Goal: Task Accomplishment & Management: Use online tool/utility

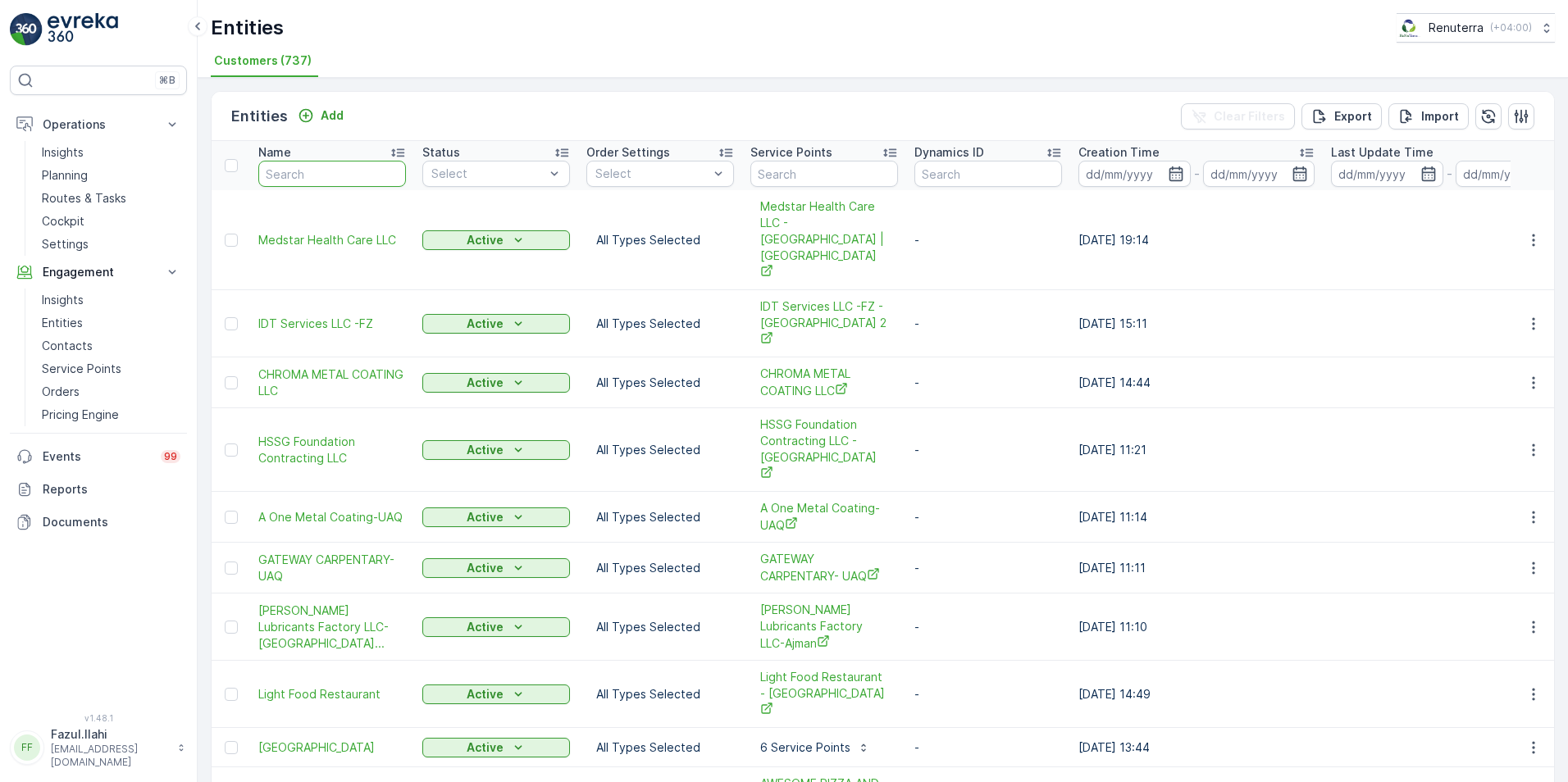
click at [342, 168] on input "text" at bounding box center [331, 174] width 148 height 26
type input "meed"
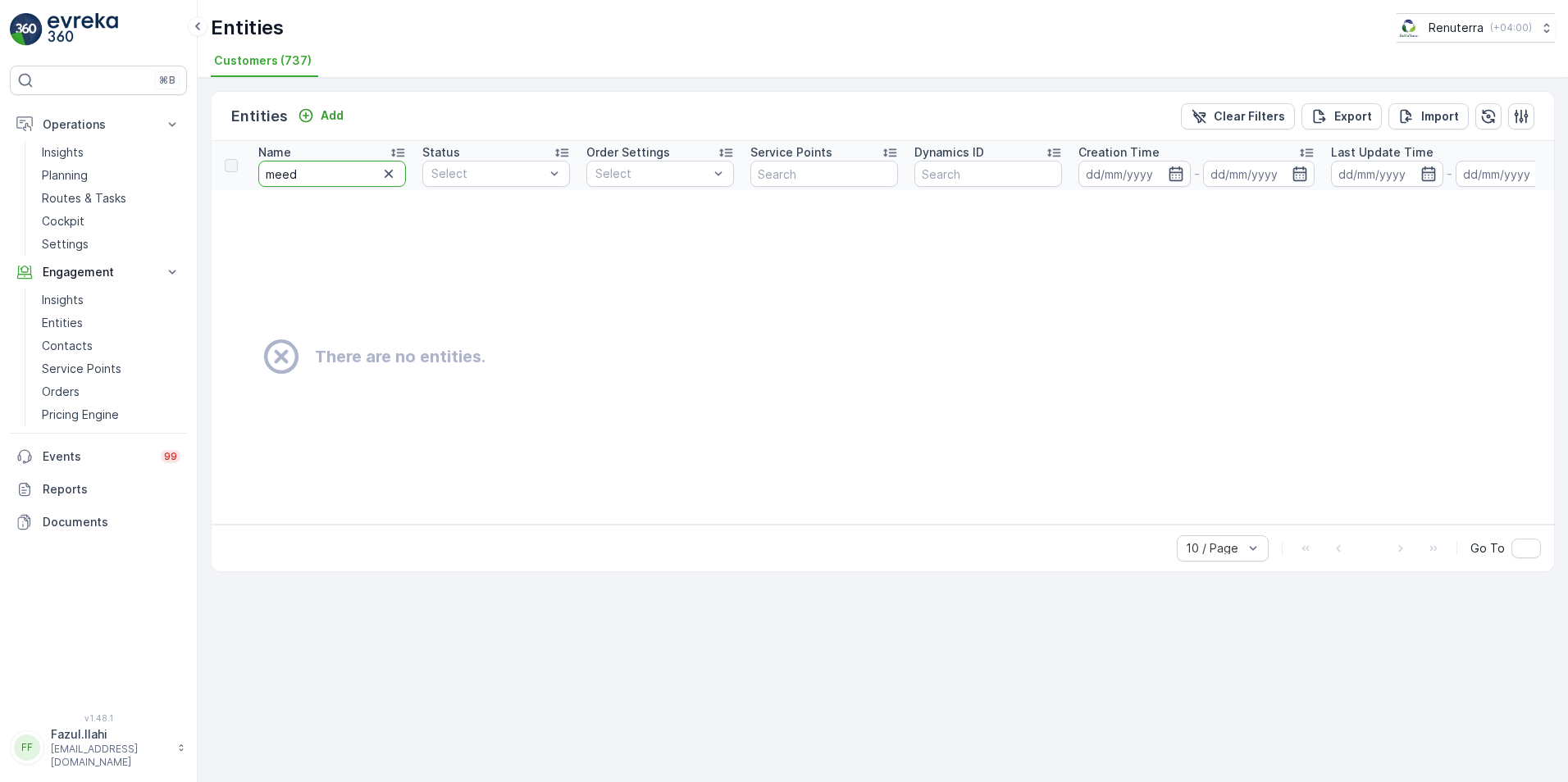
click at [342, 168] on input "meed" at bounding box center [331, 174] width 148 height 26
type input "mee"
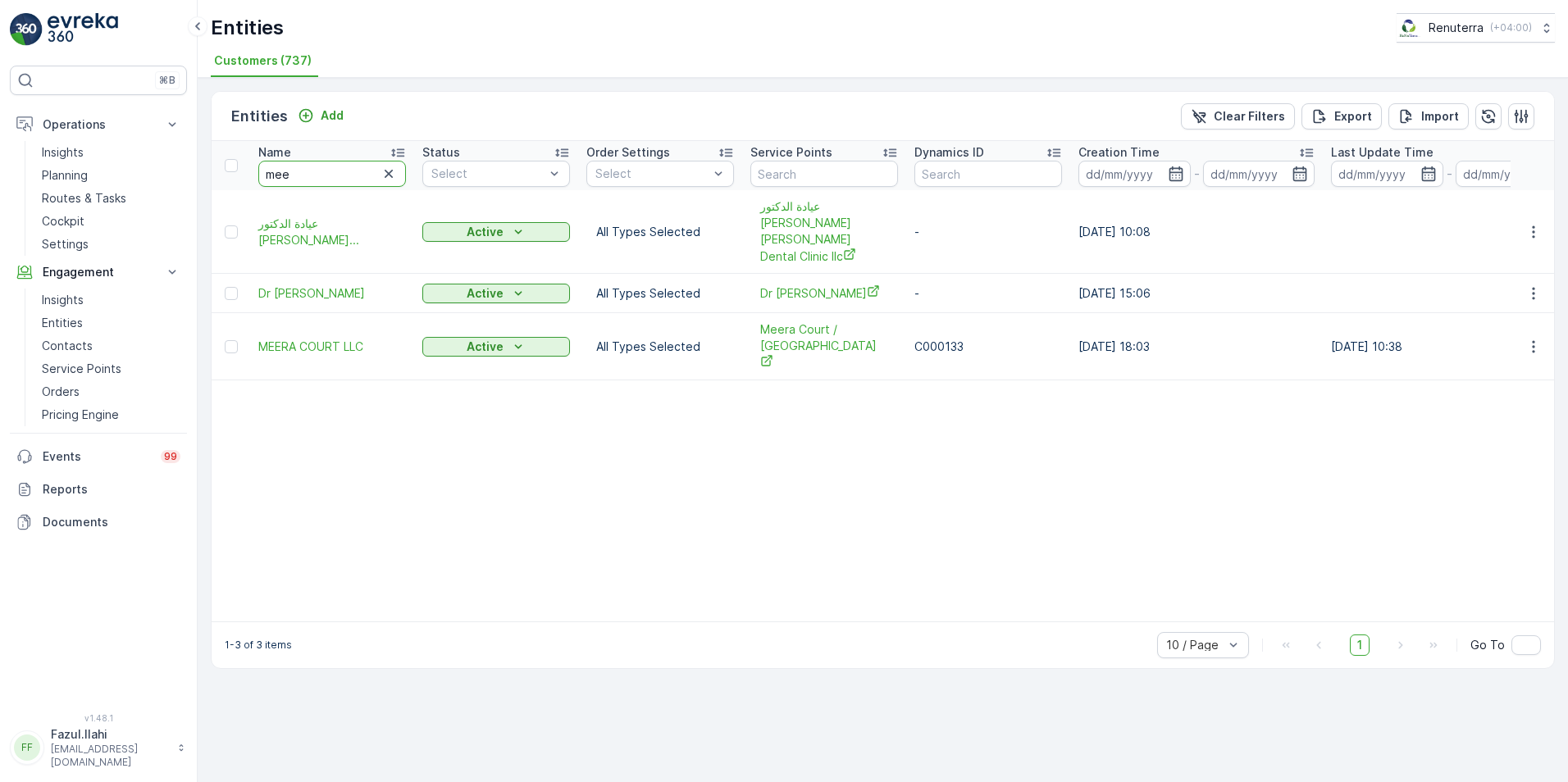
click at [342, 168] on input "mee" at bounding box center [331, 174] width 148 height 26
type input "meds"
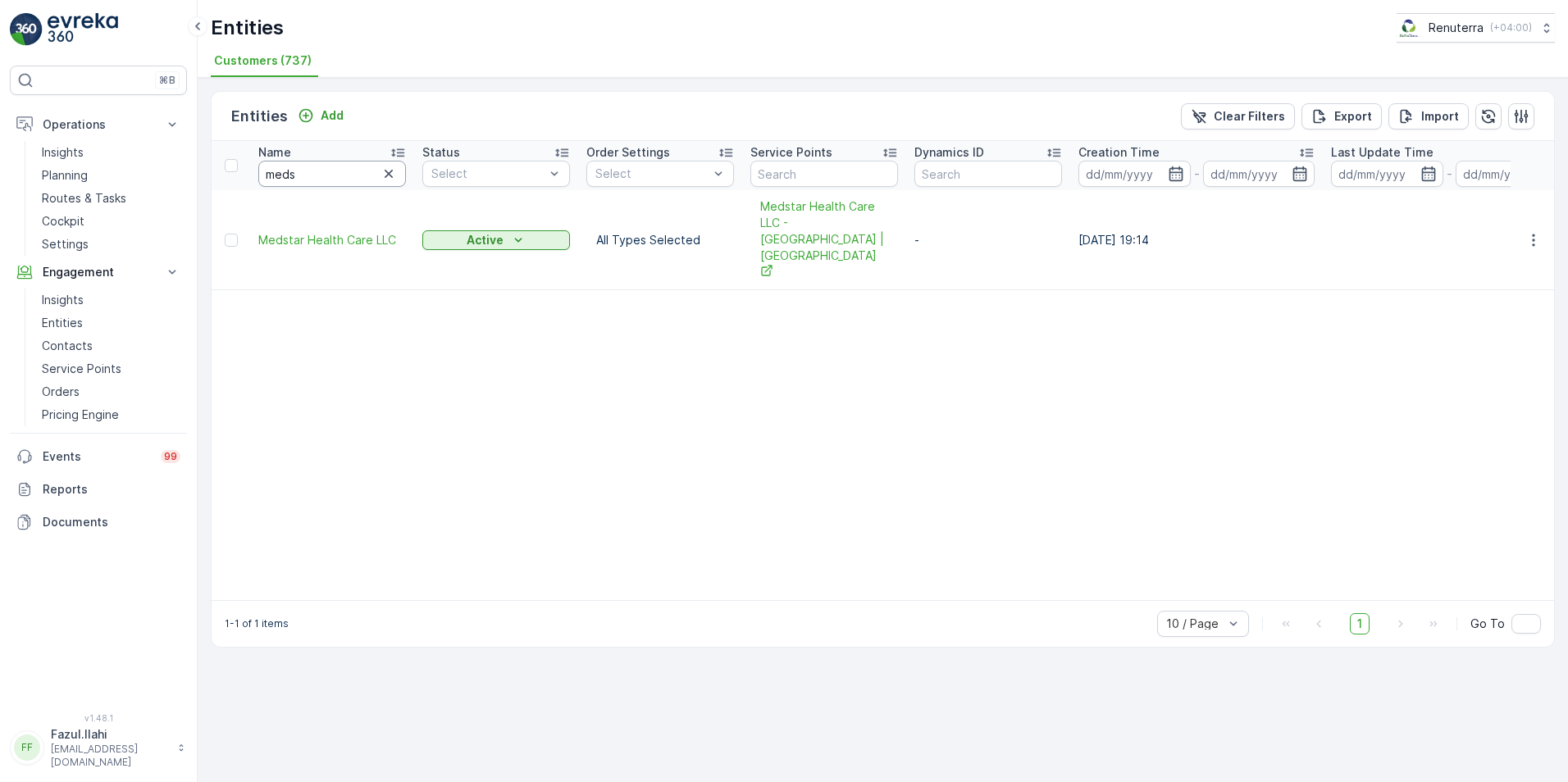
click at [342, 168] on input "meds" at bounding box center [331, 174] width 148 height 26
click at [1226, 232] on icon "button" at bounding box center [1534, 241] width 16 height 16
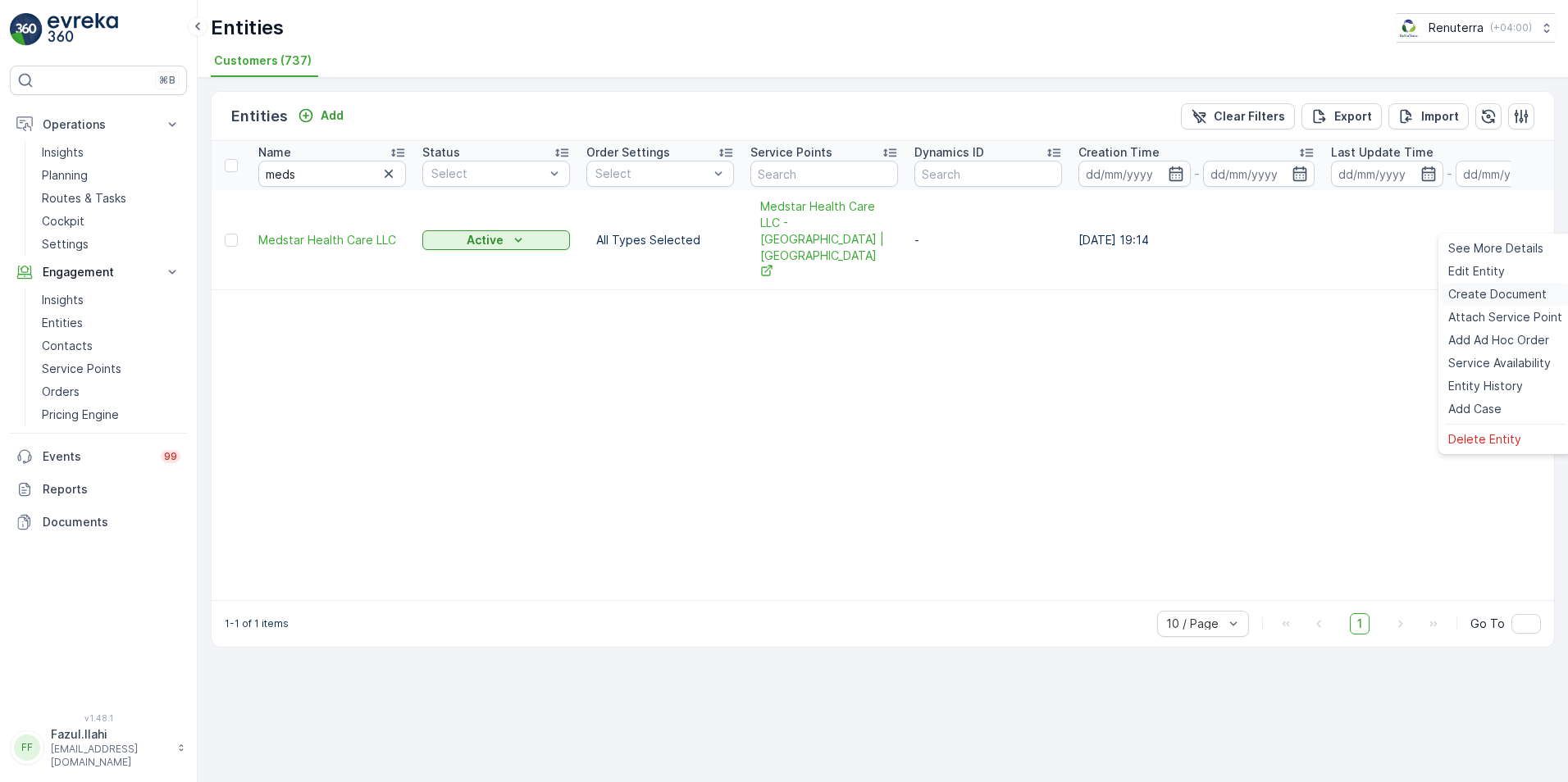
click at [1226, 294] on span "Create Document" at bounding box center [1497, 294] width 98 height 16
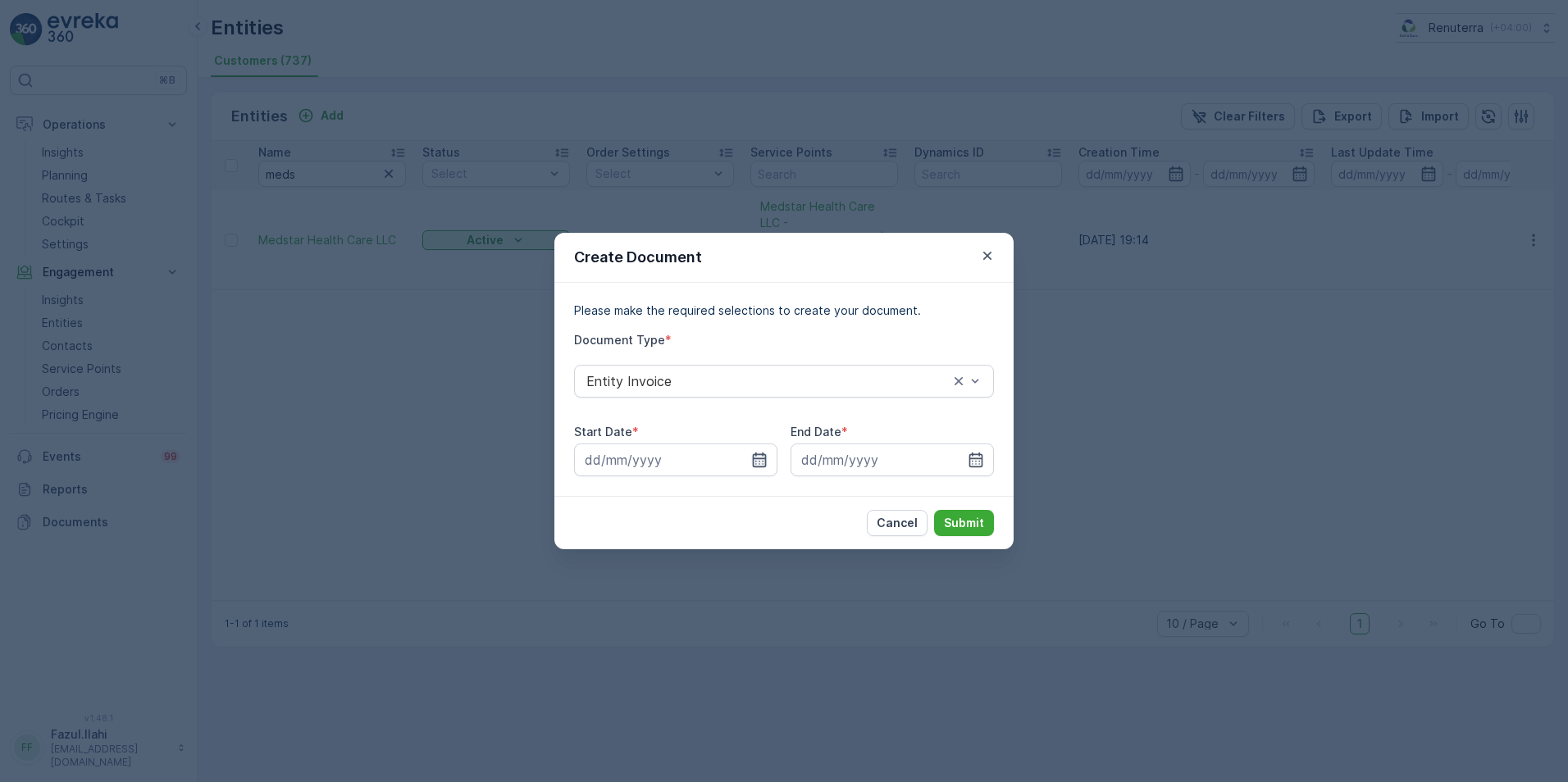
click at [756, 461] on icon "button" at bounding box center [759, 460] width 14 height 15
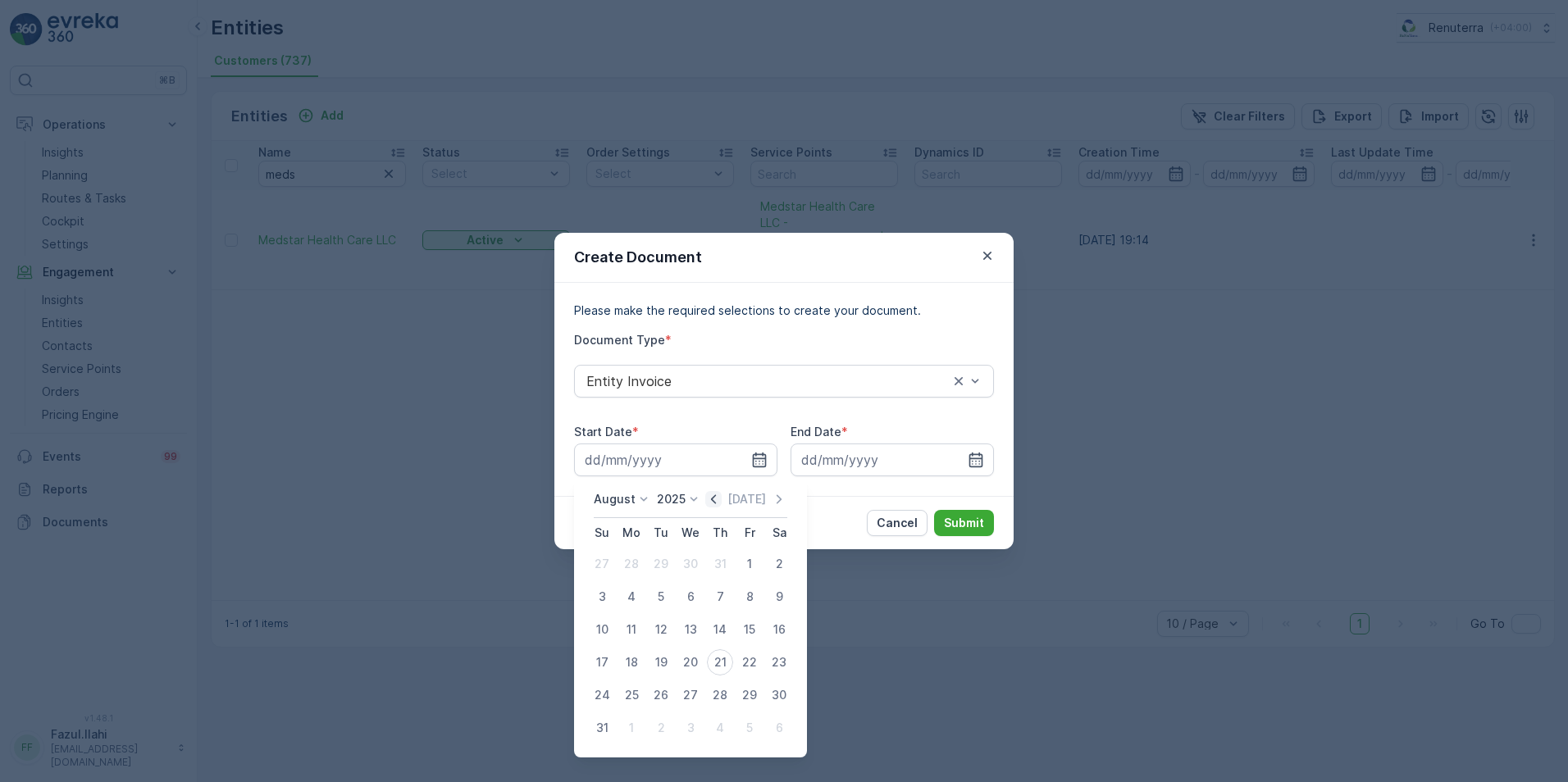
click at [715, 499] on icon "button" at bounding box center [714, 499] width 16 height 16
click at [658, 562] on div "1" at bounding box center [661, 564] width 26 height 26
type input "[DATE]"
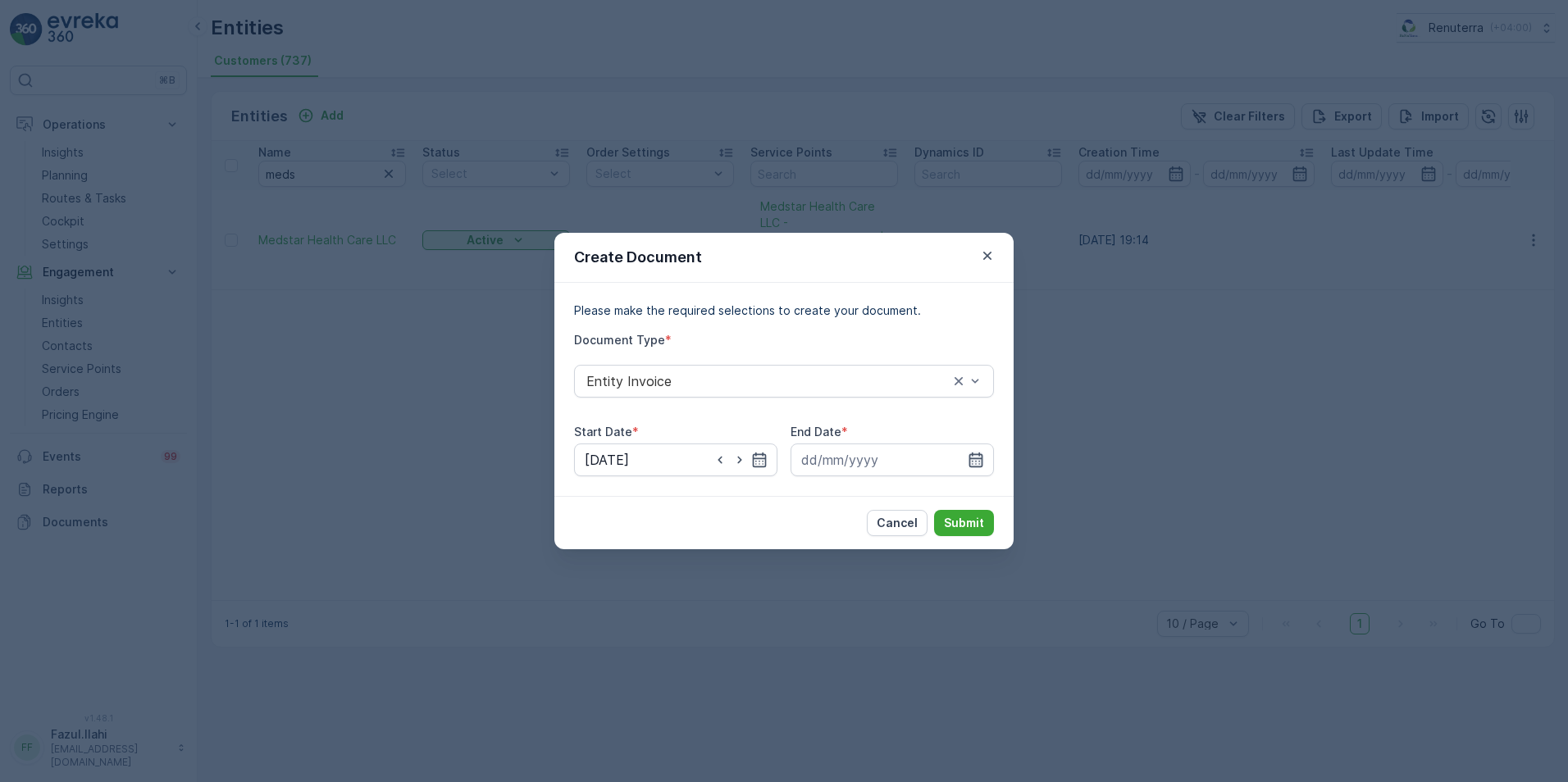
click at [982, 459] on icon "button" at bounding box center [976, 460] width 14 height 15
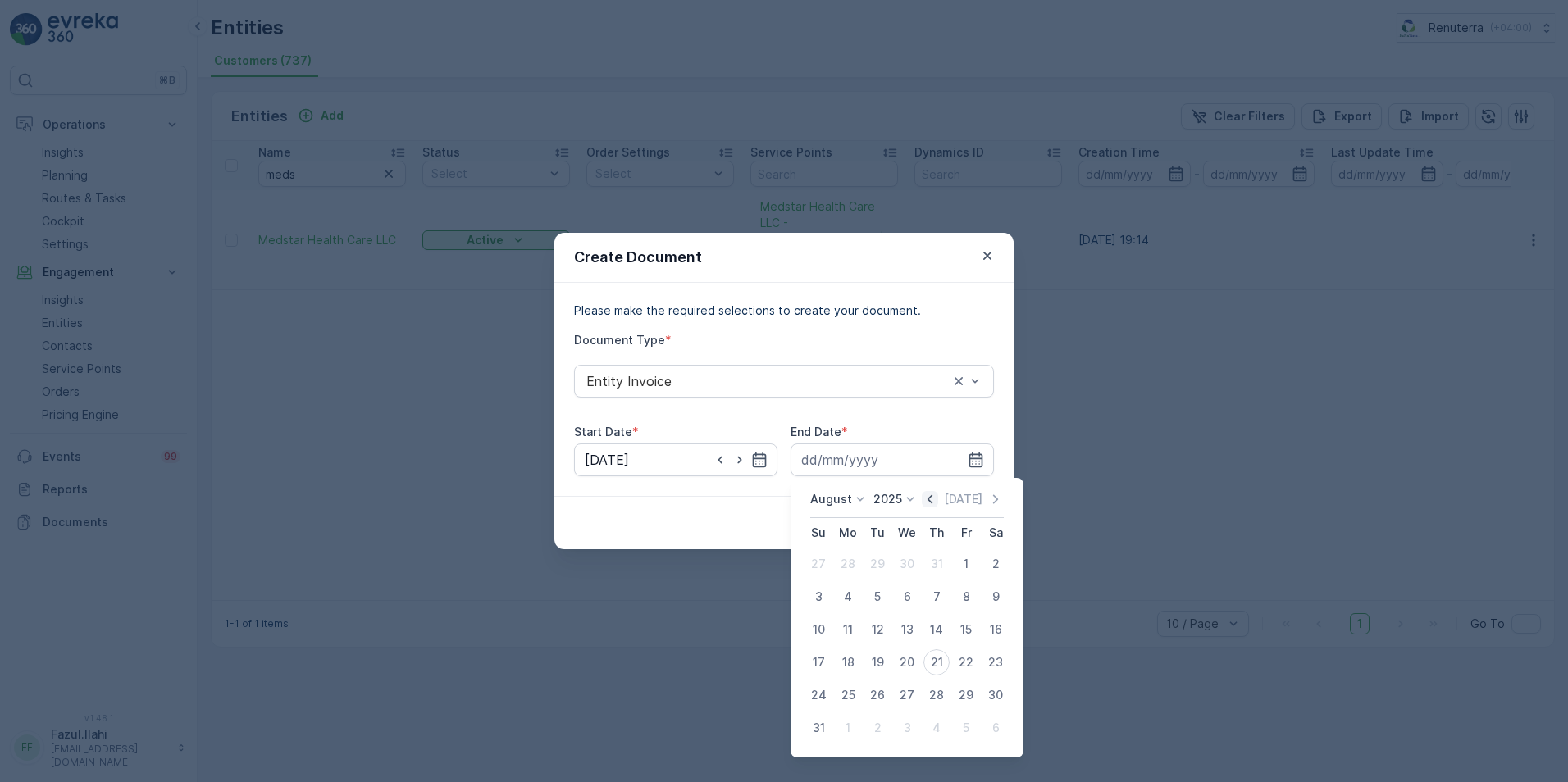
click at [938, 500] on icon "button" at bounding box center [930, 499] width 16 height 16
click at [940, 695] on div "31" at bounding box center [937, 695] width 26 height 26
type input "[DATE]"
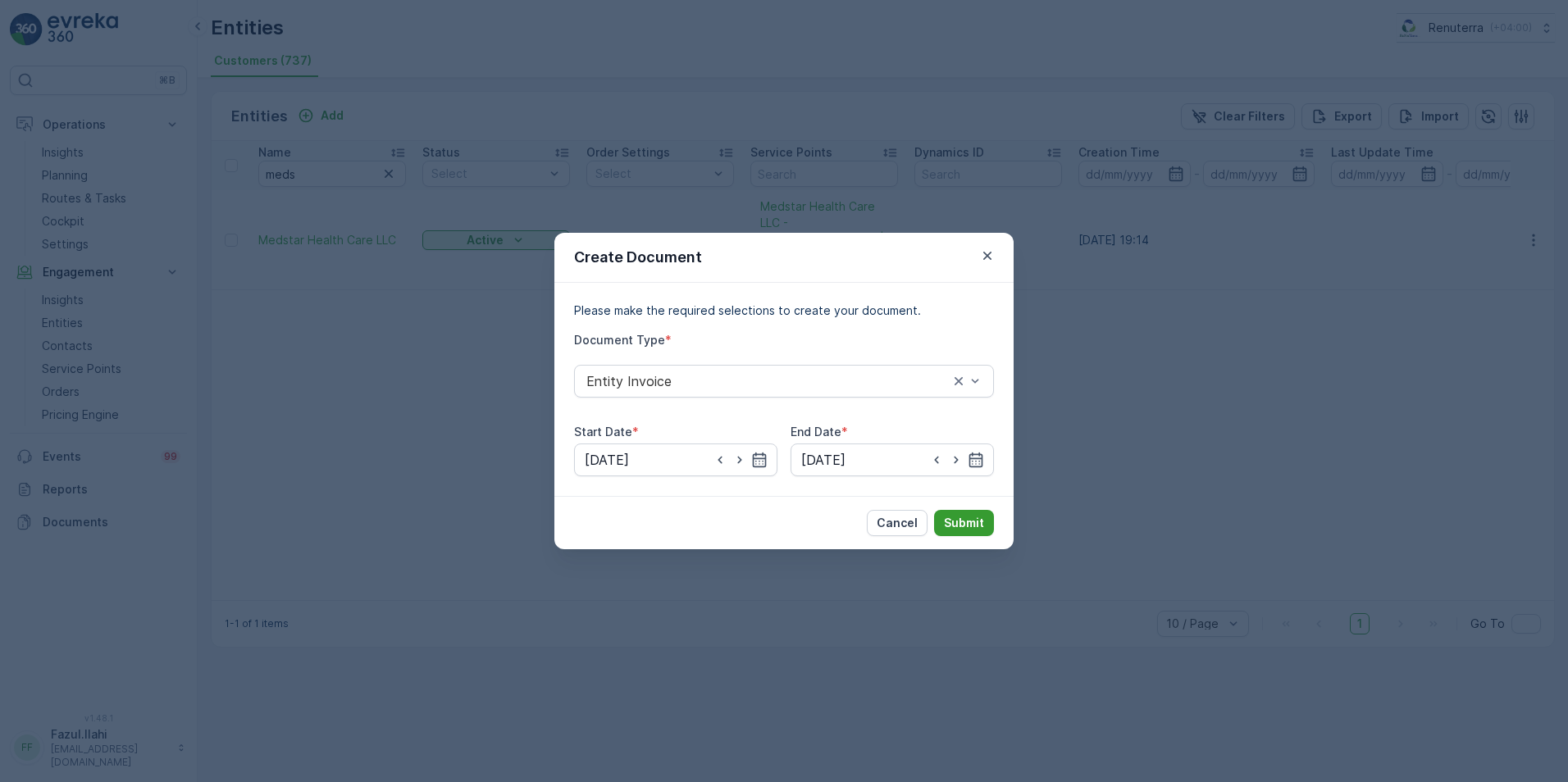
click at [983, 513] on button "Submit" at bounding box center [964, 523] width 60 height 26
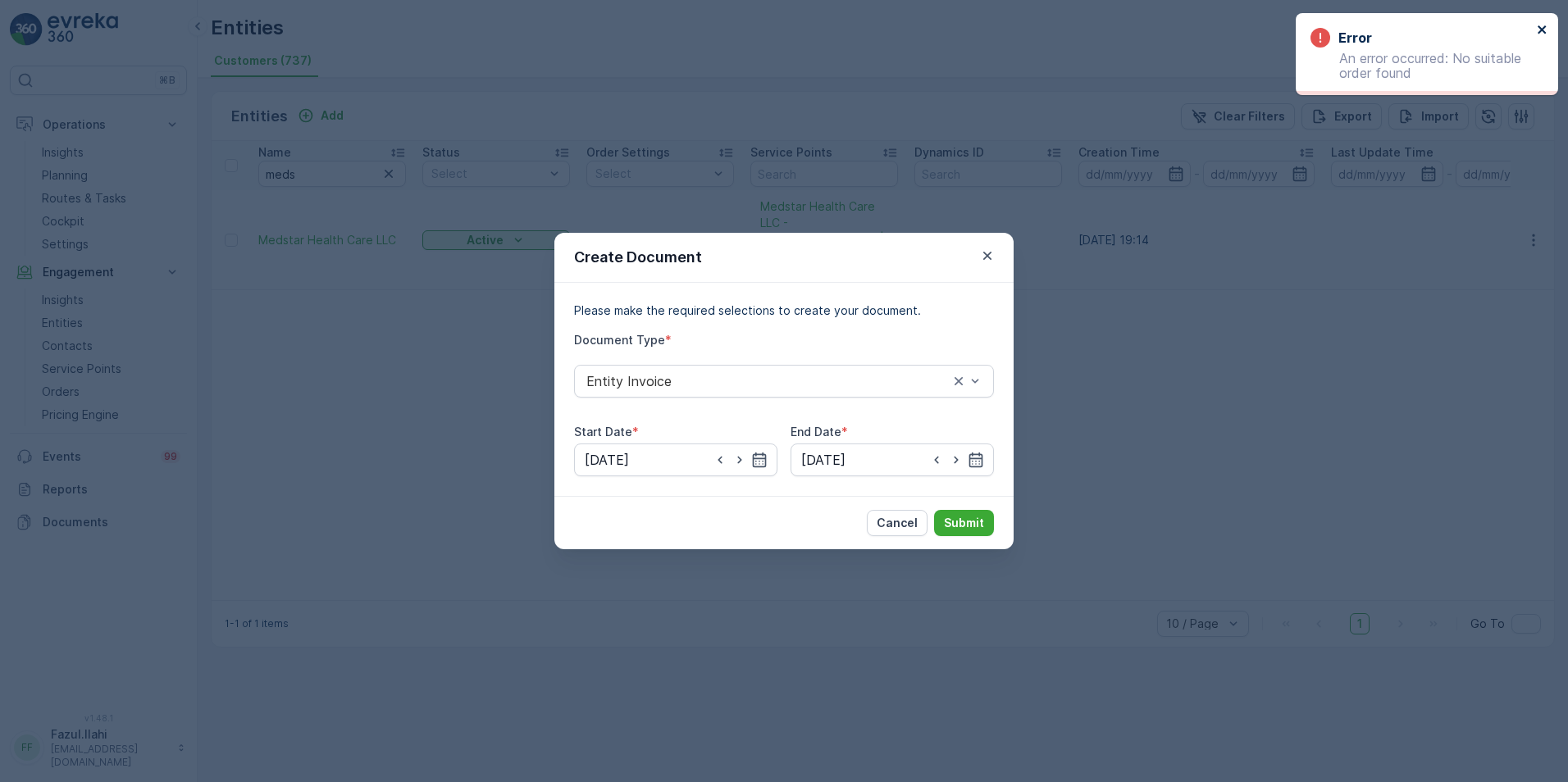
click at [1226, 30] on icon "close" at bounding box center [1542, 30] width 12 height 13
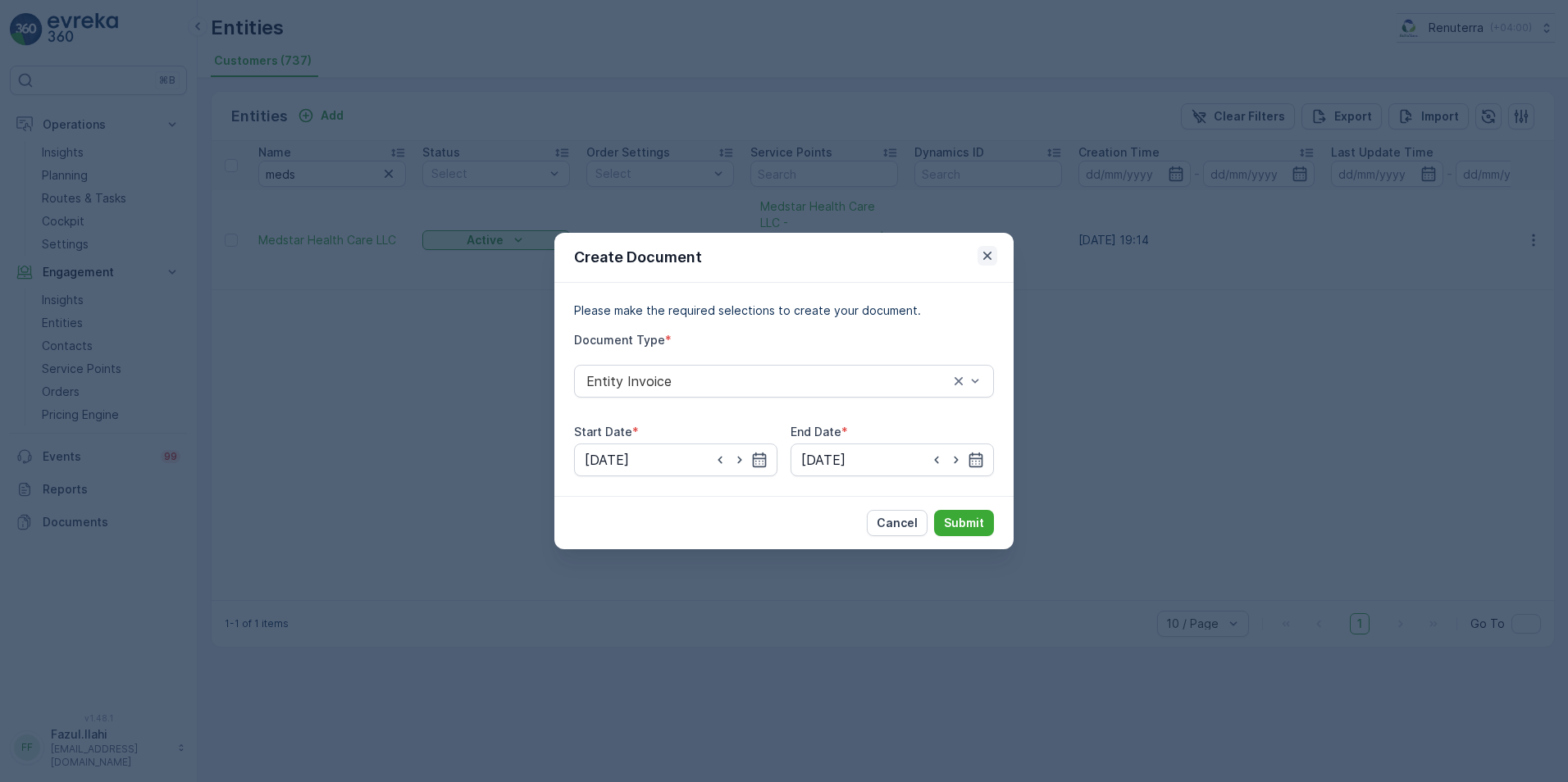
click at [985, 252] on icon "button" at bounding box center [988, 255] width 8 height 8
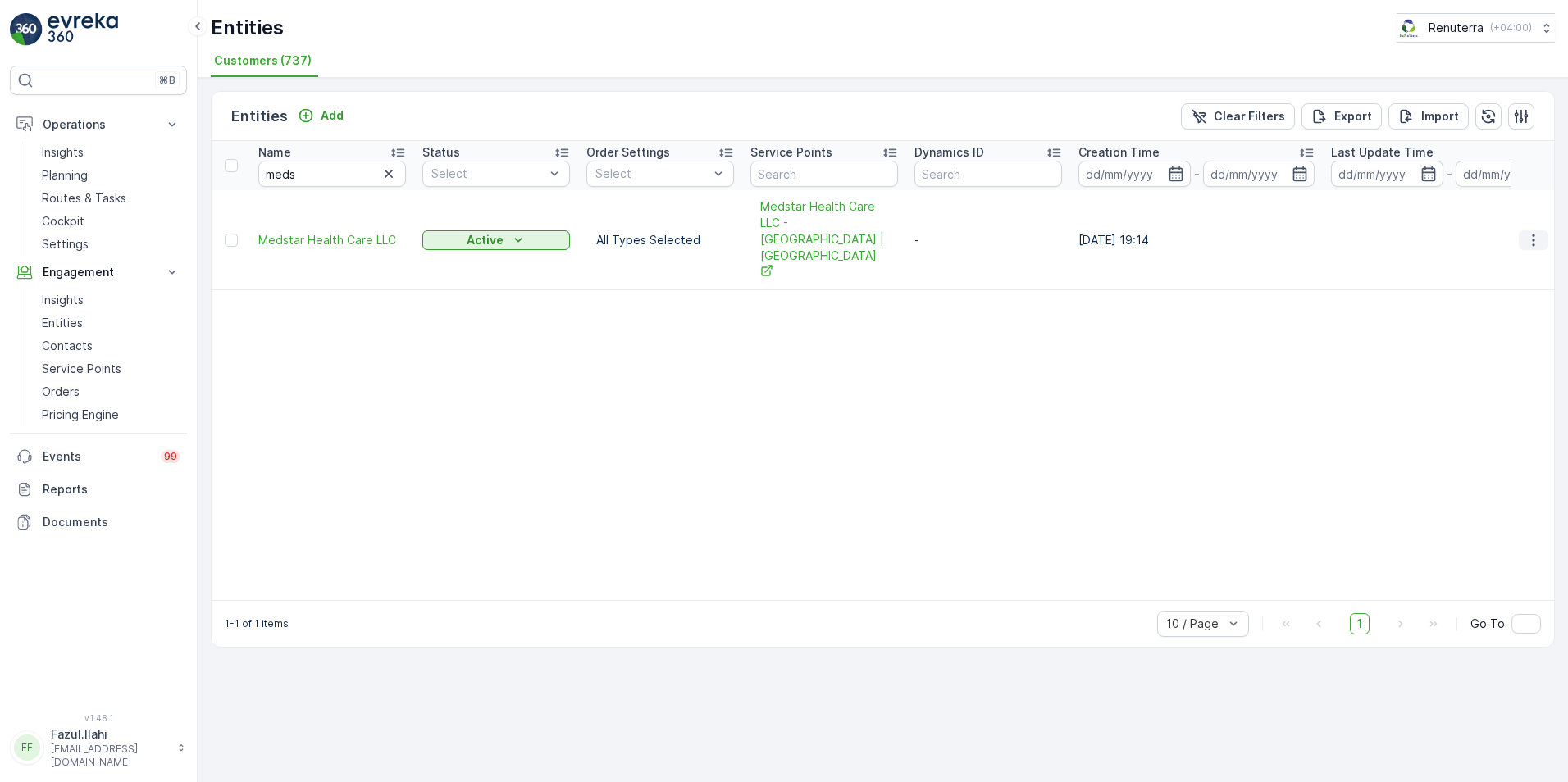
click at [1226, 232] on icon "button" at bounding box center [1534, 241] width 16 height 16
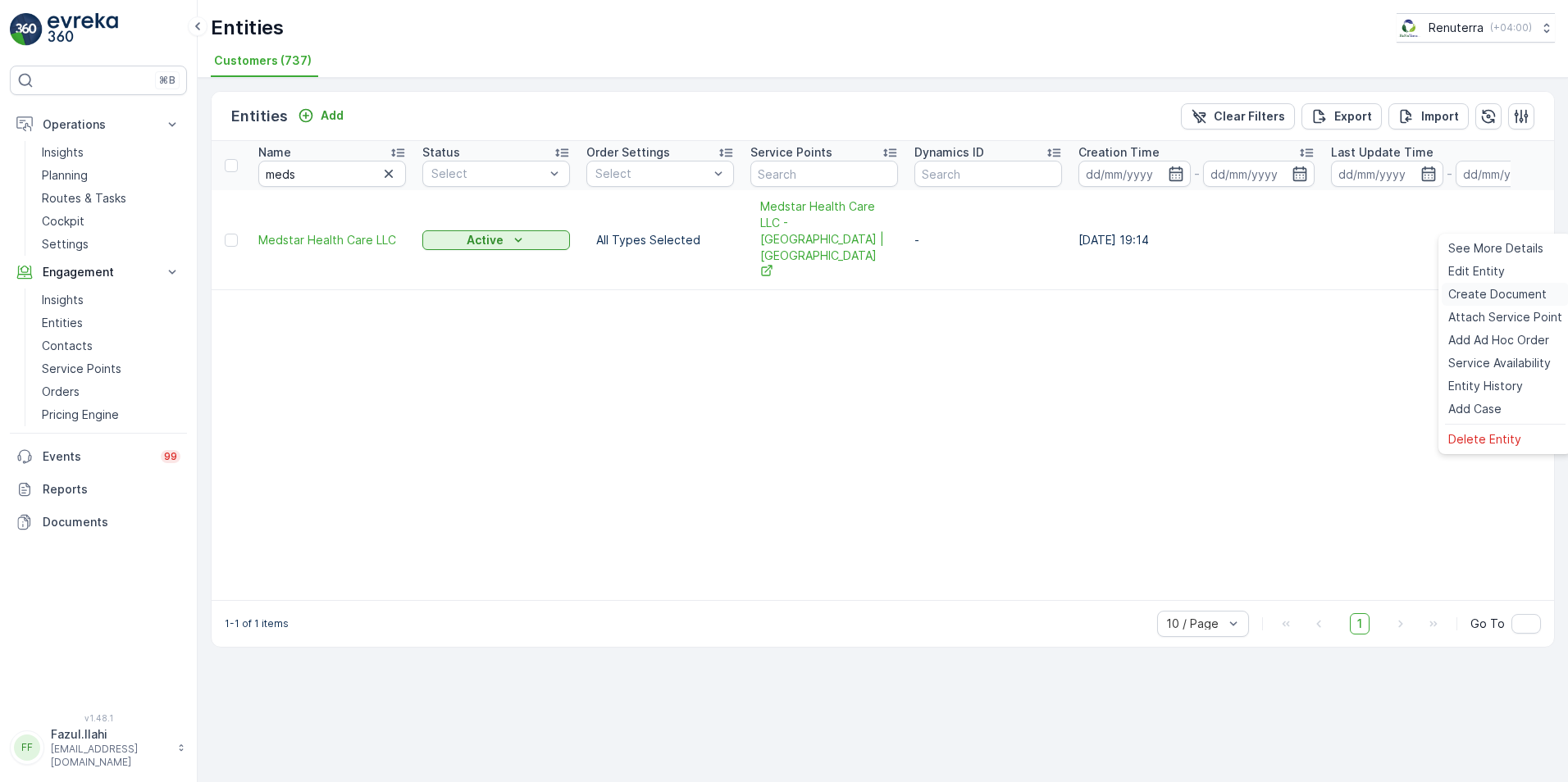
click at [1226, 293] on span "Create Document" at bounding box center [1497, 294] width 98 height 16
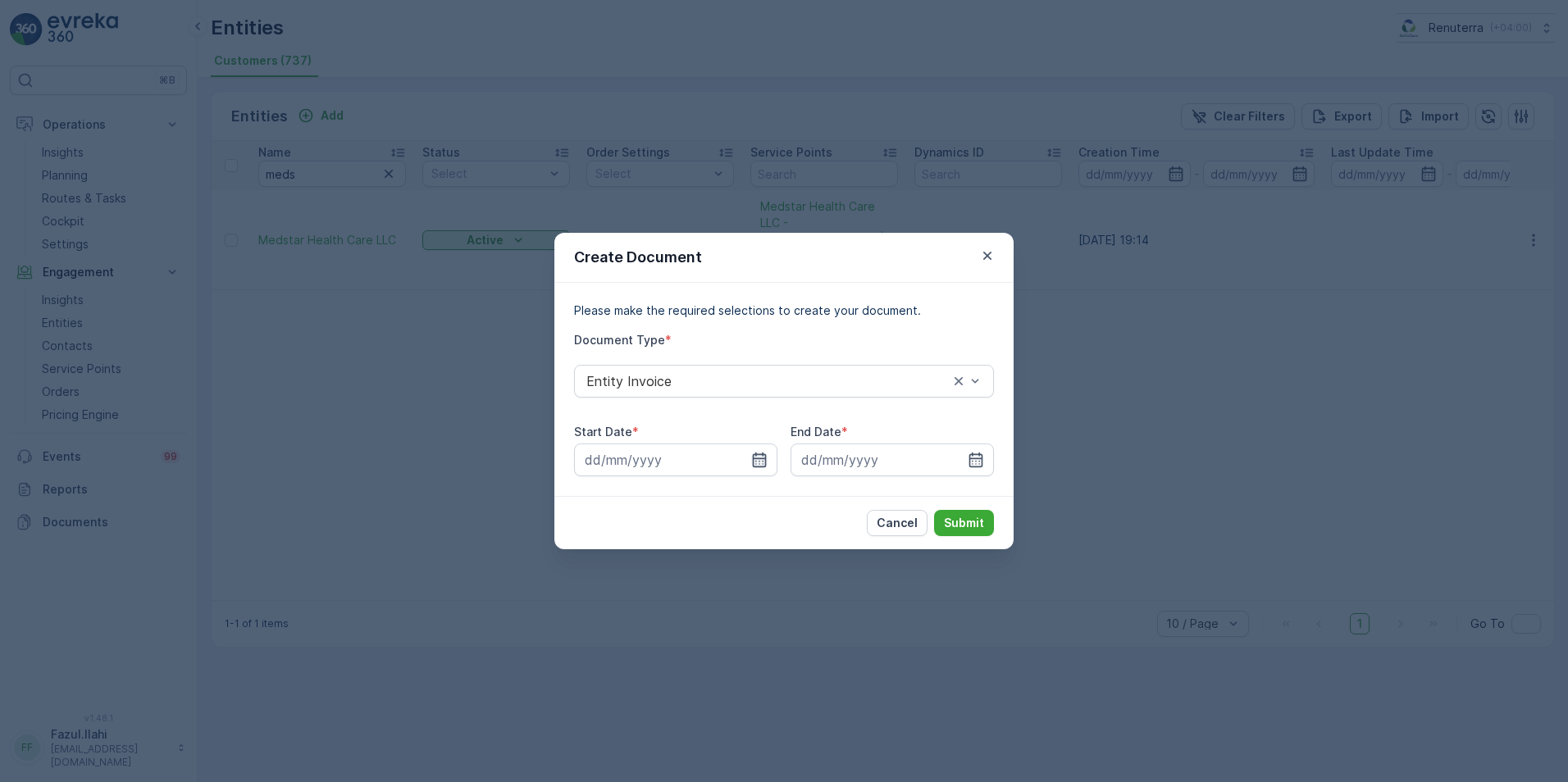
click at [761, 453] on icon "button" at bounding box center [759, 460] width 16 height 16
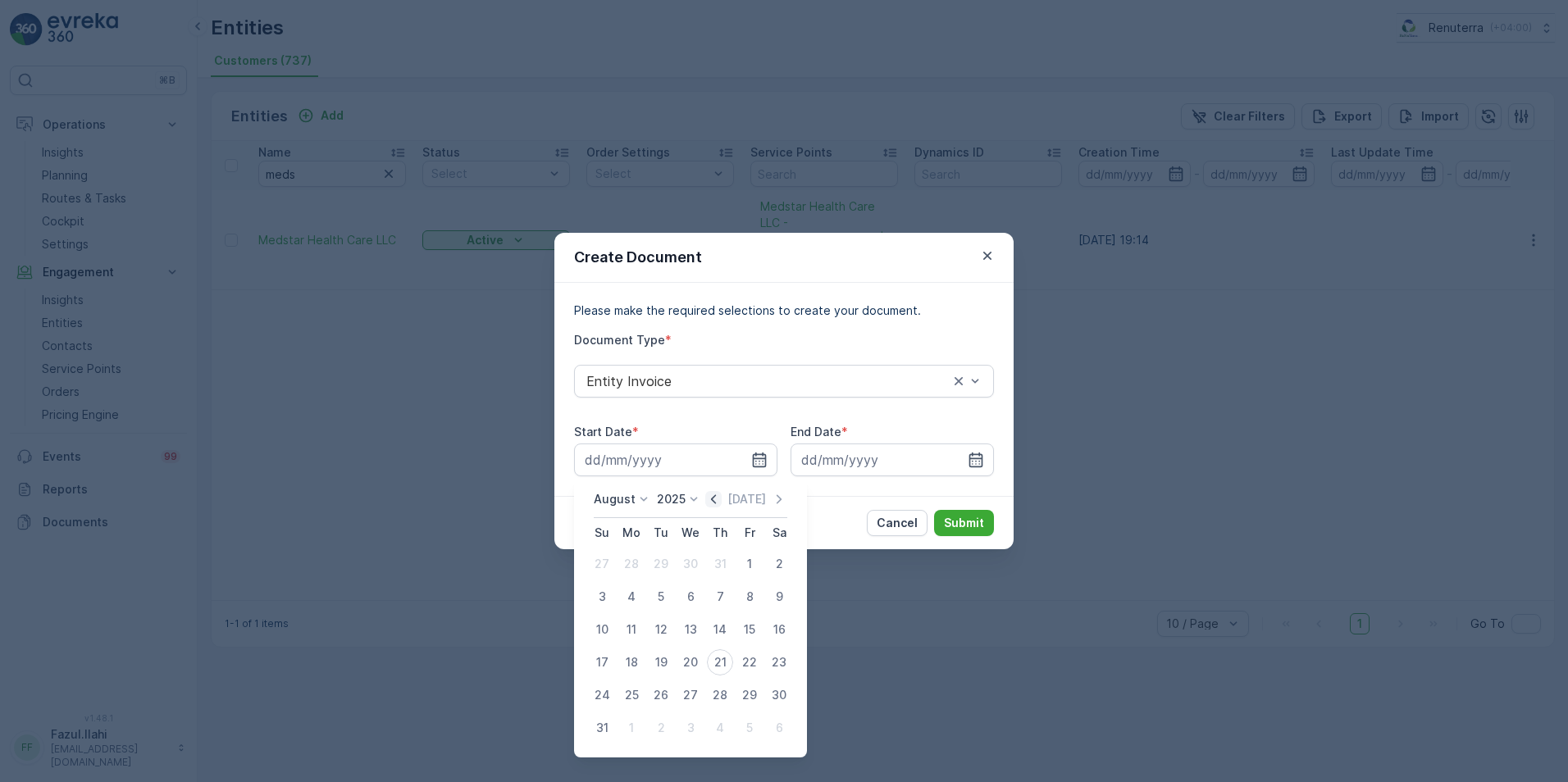
click at [715, 501] on icon "button" at bounding box center [714, 499] width 16 height 16
click at [777, 494] on icon "button" at bounding box center [779, 499] width 16 height 16
click at [751, 562] on div "1" at bounding box center [749, 564] width 26 height 26
type input "[DATE]"
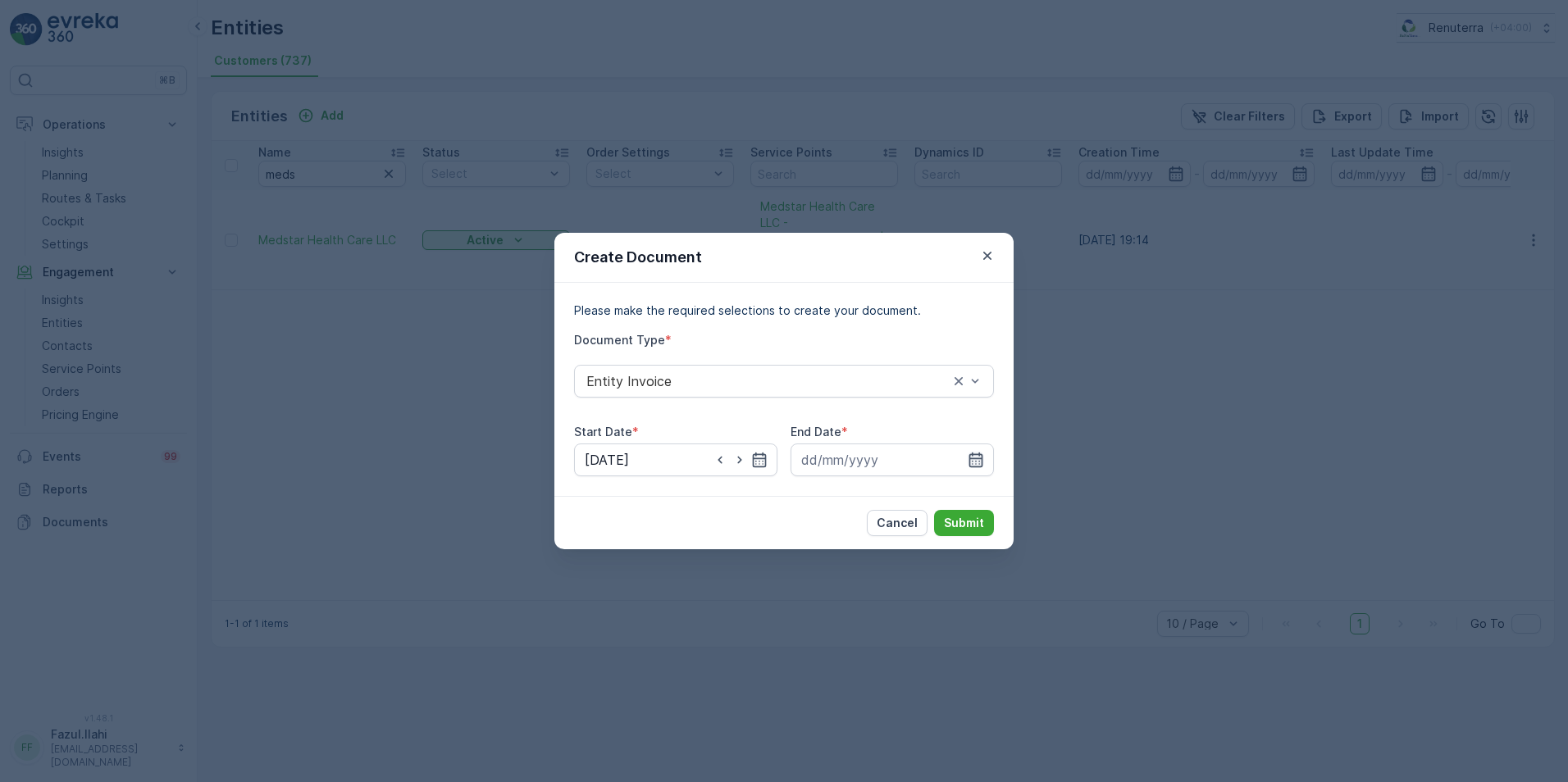
click at [976, 465] on icon "button" at bounding box center [976, 460] width 16 height 16
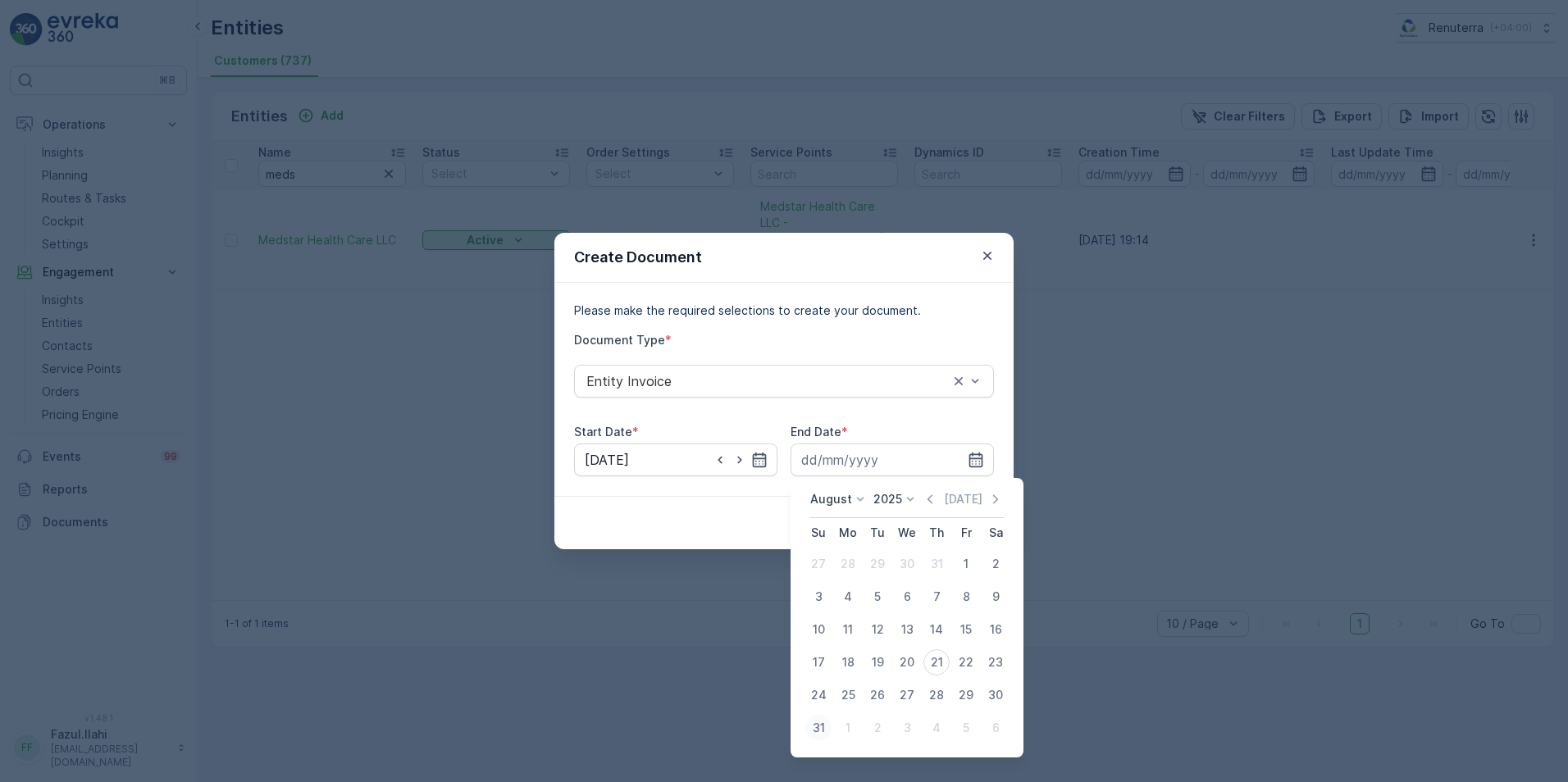
click at [824, 719] on div "31" at bounding box center [819, 728] width 26 height 26
type input "[DATE]"
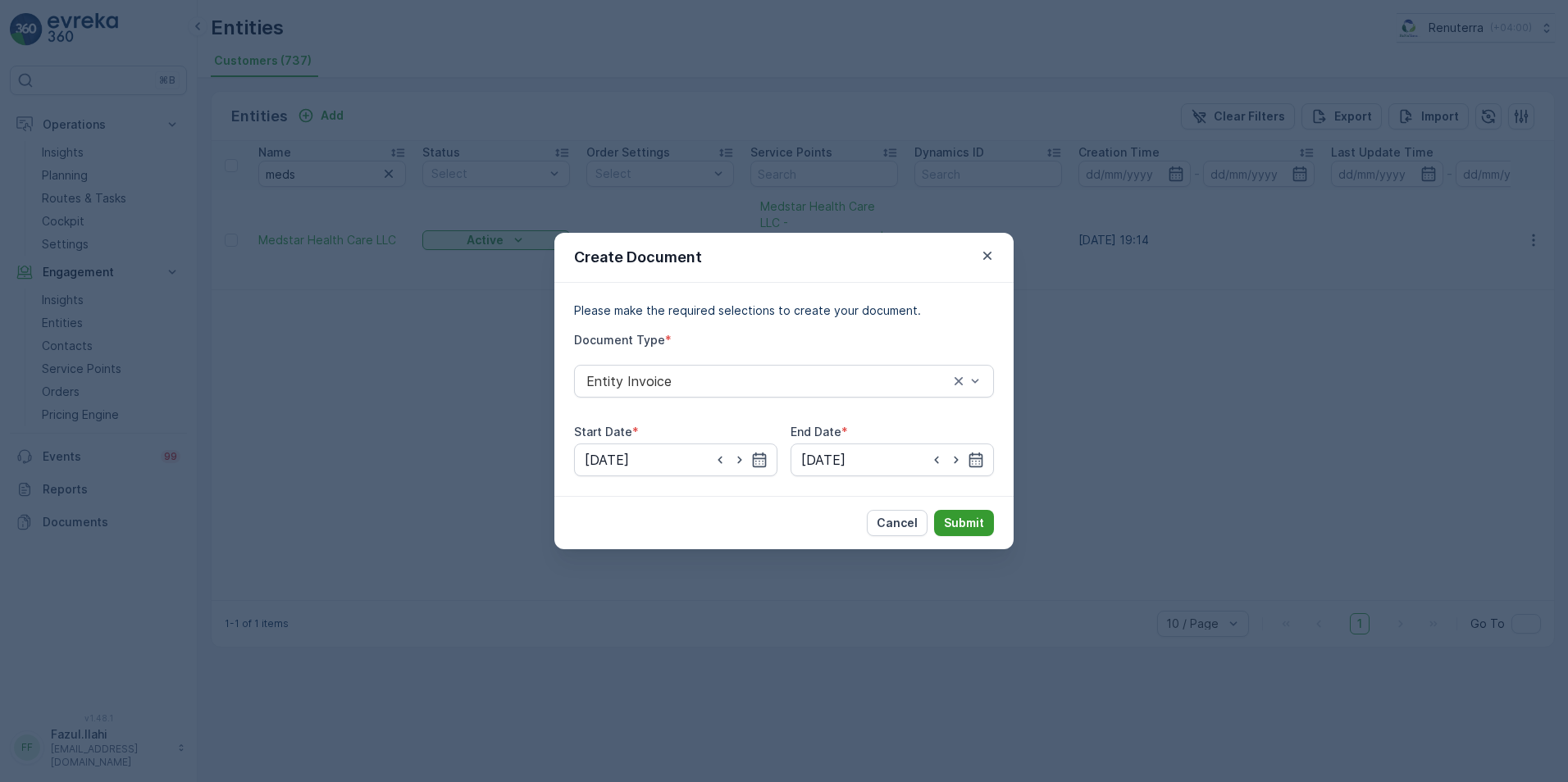
click at [965, 518] on p "Submit" at bounding box center [964, 523] width 40 height 16
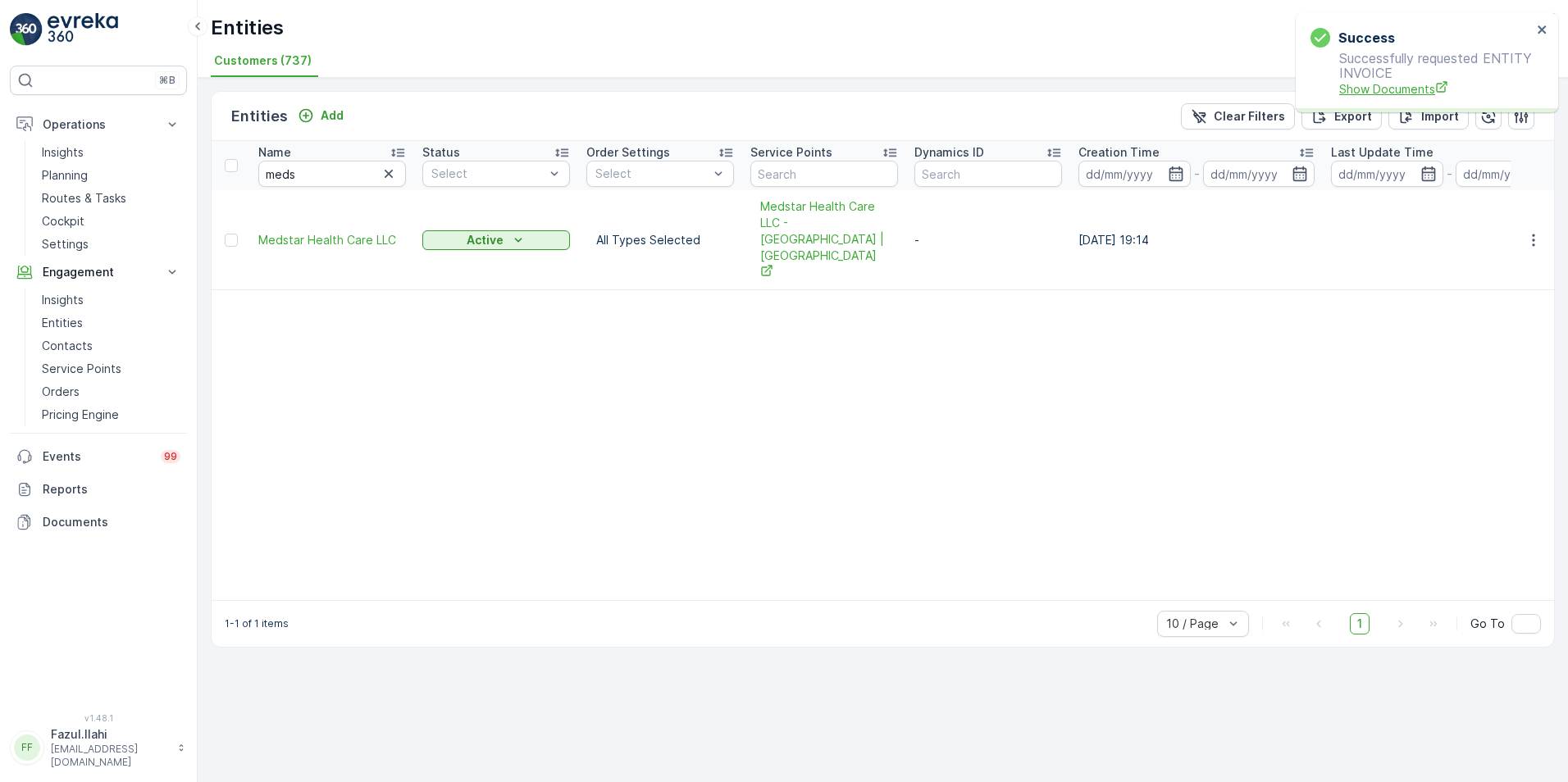
click at [1226, 92] on span "Show Documents" at bounding box center [1436, 88] width 193 height 17
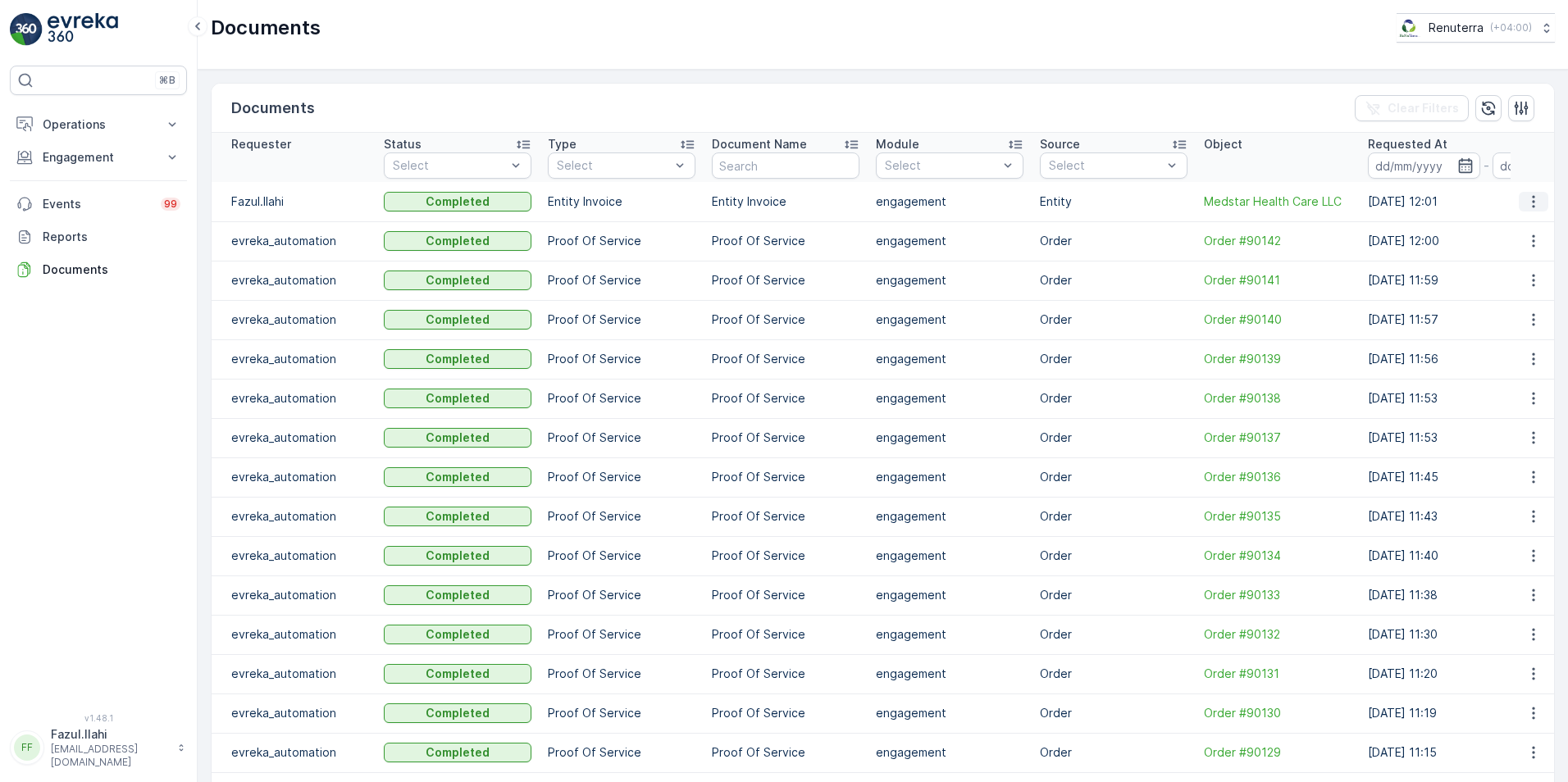
click at [1526, 201] on icon "button" at bounding box center [1534, 202] width 16 height 16
click at [1526, 220] on span "See Details" at bounding box center [1529, 227] width 63 height 16
